Goal: Find specific page/section: Find specific page/section

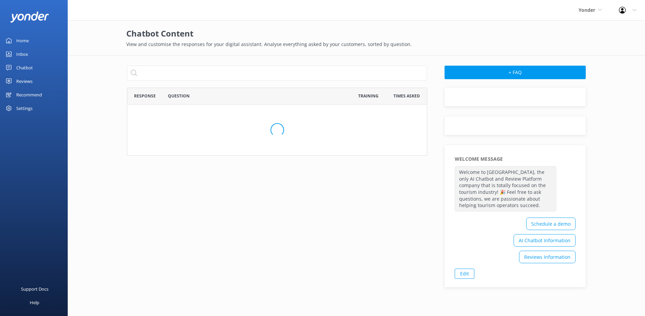
scroll to position [366, 295]
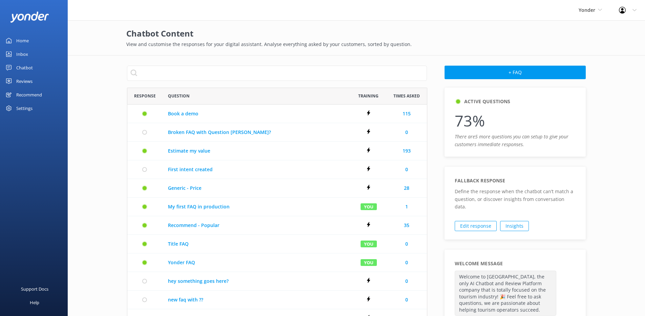
click at [32, 67] on div "Chatbot" at bounding box center [24, 68] width 17 height 14
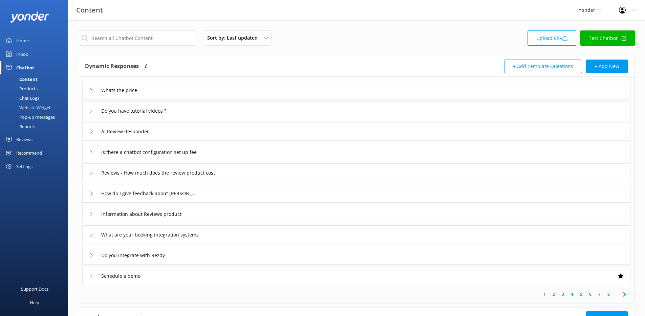
click at [167, 90] on div "Whats the price" at bounding box center [356, 90] width 548 height 19
